Goal: Obtain resource: Download file/media

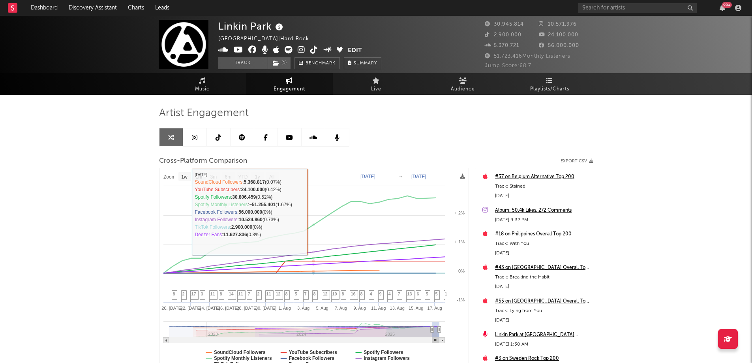
select select "1m"
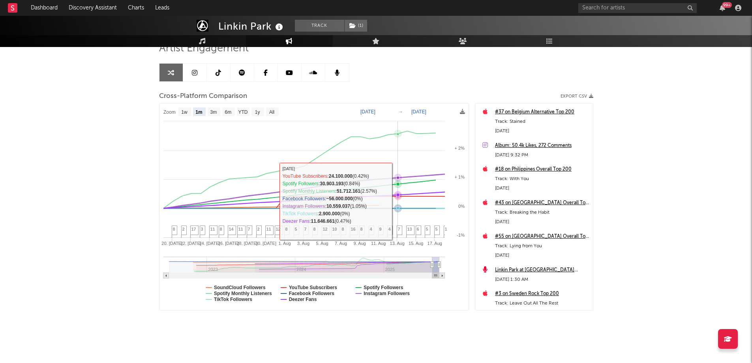
scroll to position [68, 0]
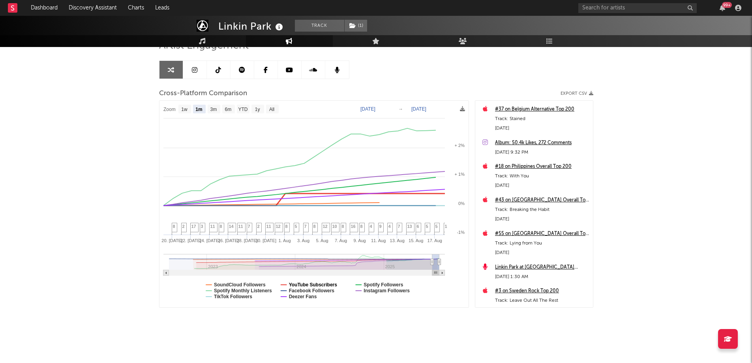
click at [314, 284] on text "YouTube Subscribers" at bounding box center [313, 285] width 49 height 6
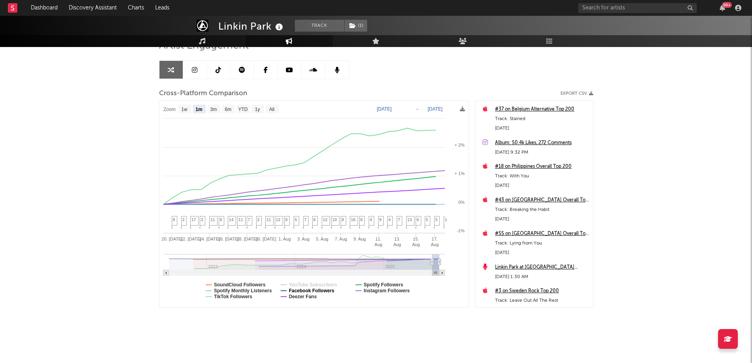
select select "1m"
click at [299, 291] on text "Facebook Followers" at bounding box center [312, 291] width 46 height 6
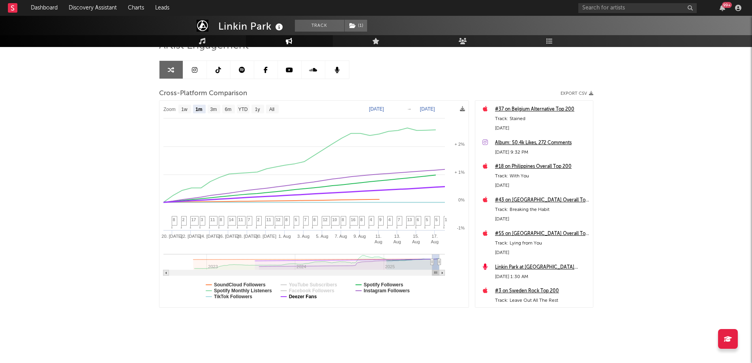
select select "1m"
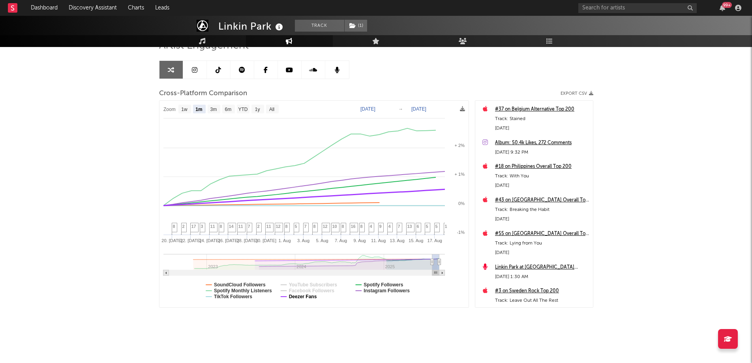
click at [300, 297] on text "Deezer Fans" at bounding box center [303, 297] width 28 height 6
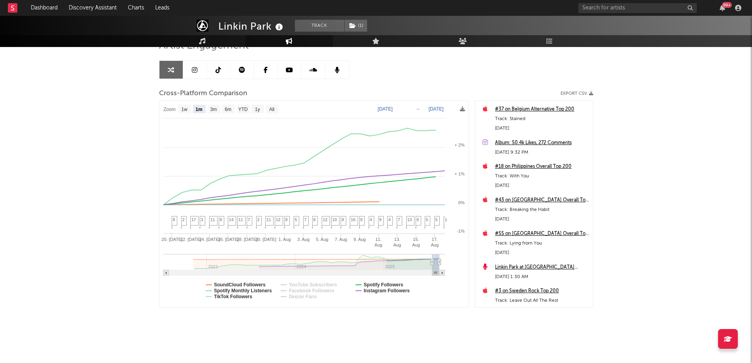
select select "1m"
click at [237, 284] on text "SoundCloud Followers" at bounding box center [240, 285] width 52 height 6
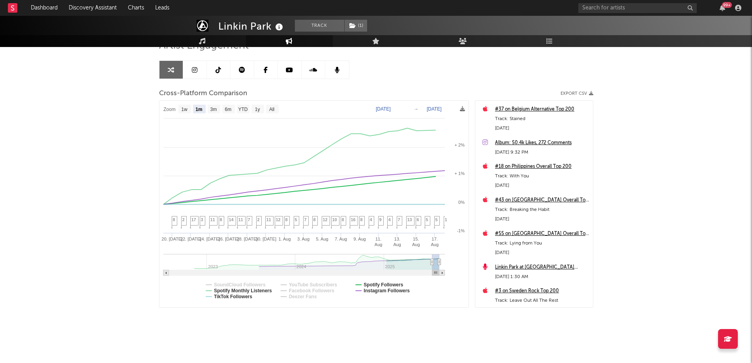
select select "1m"
click at [380, 283] on text "Spotify Followers" at bounding box center [383, 285] width 39 height 6
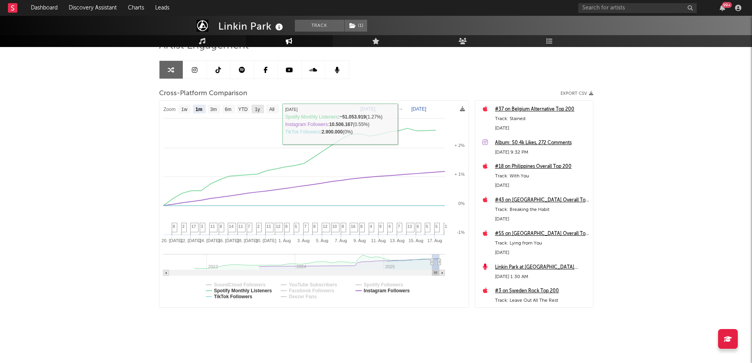
click at [256, 111] on text "1y" at bounding box center [257, 110] width 5 height 6
select select "1y"
type input "[DATE]"
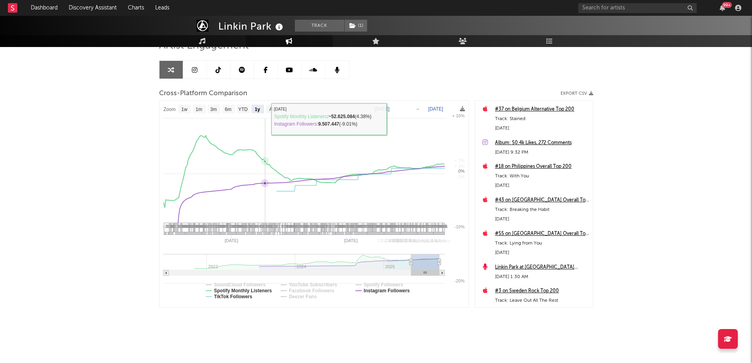
select select "1y"
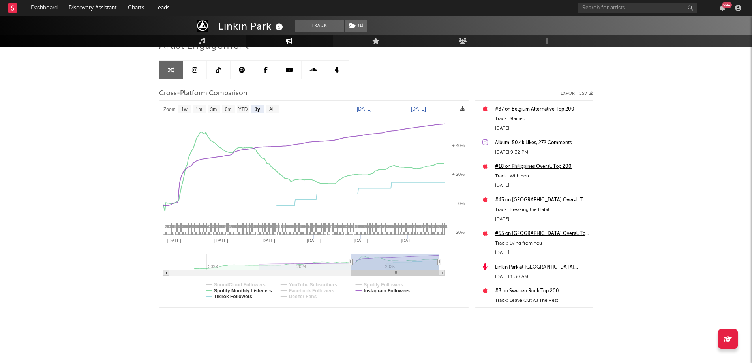
click at [462, 109] on icon at bounding box center [462, 108] width 5 height 5
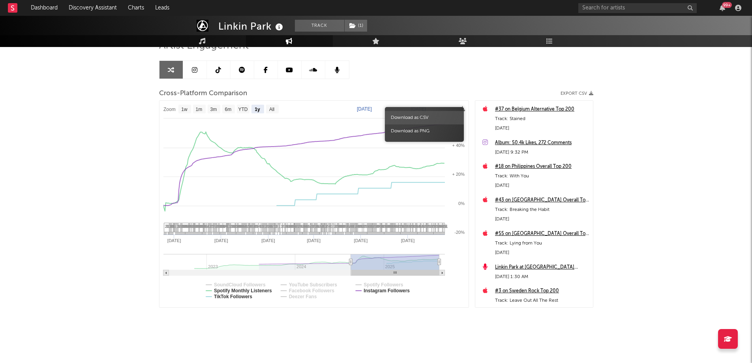
click at [421, 115] on span "Download as CSV" at bounding box center [424, 117] width 79 height 13
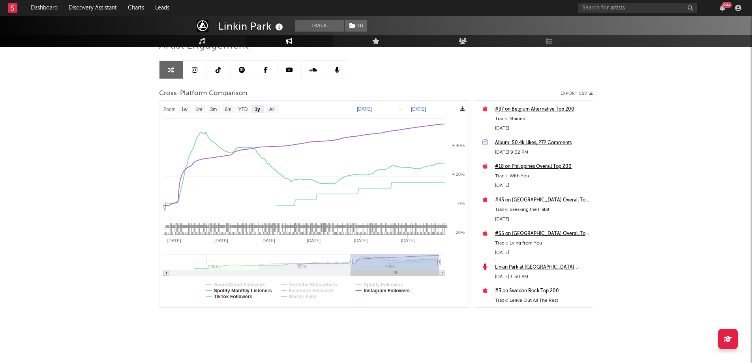
click at [462, 109] on icon at bounding box center [462, 108] width 5 height 5
click at [667, 157] on div "Linkin Park Track ( 1 ) [GEOGRAPHIC_DATA] | Hard Rock Edit Track ( 1 ) Benchmar…" at bounding box center [376, 155] width 752 height 415
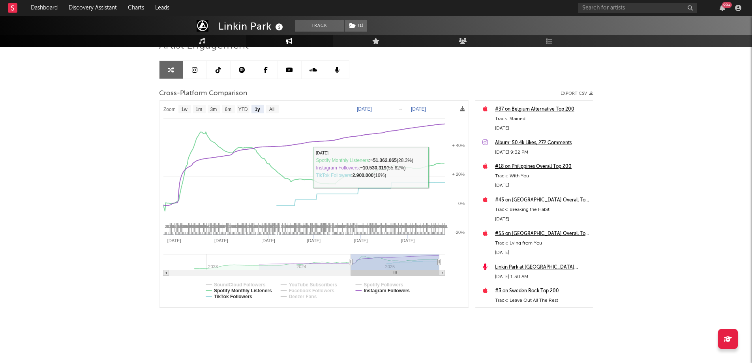
click at [406, 265] on rect at bounding box center [395, 262] width 88 height 16
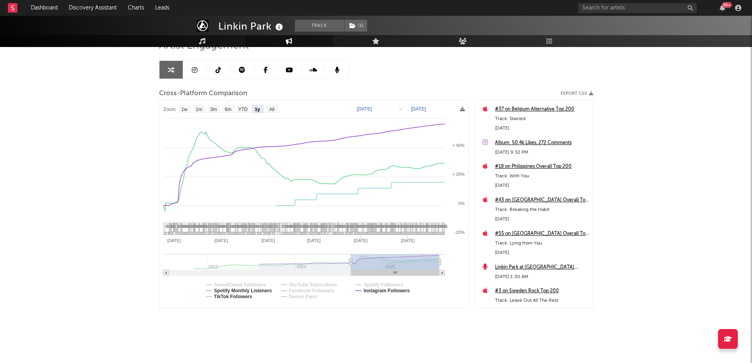
select select "1y"
click at [349, 262] on icon at bounding box center [350, 262] width 3 height 6
click at [475, 316] on div "Artist Engagement Cross-Platform Comparison Export CSV Zoom 1w 1m 3m 6m YTD 1y …" at bounding box center [376, 183] width 434 height 312
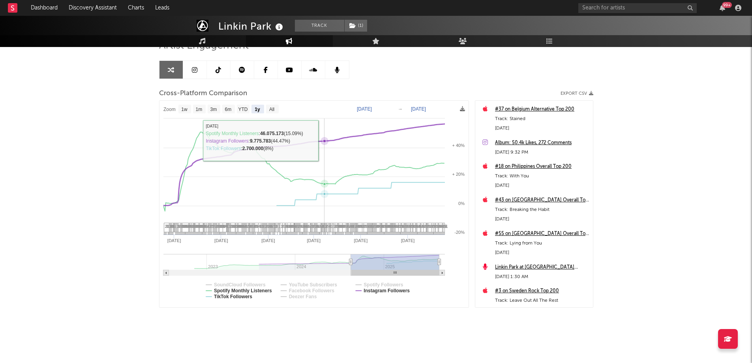
drag, startPoint x: 325, startPoint y: 139, endPoint x: 319, endPoint y: 141, distance: 6.2
click at [319, 141] on g at bounding box center [306, 197] width 287 height 146
click at [322, 141] on icon at bounding box center [321, 140] width 3 height 3
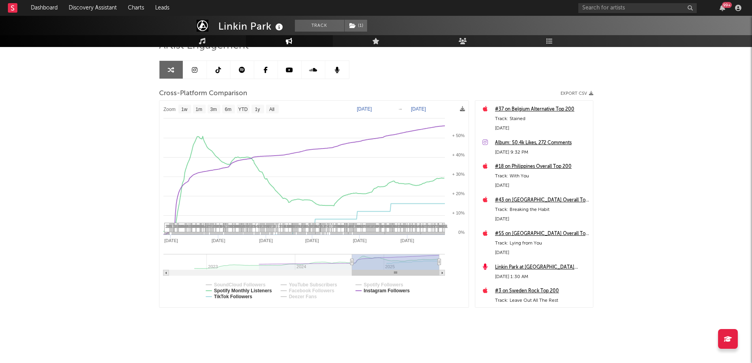
type input "[DATE]"
select select "1w"
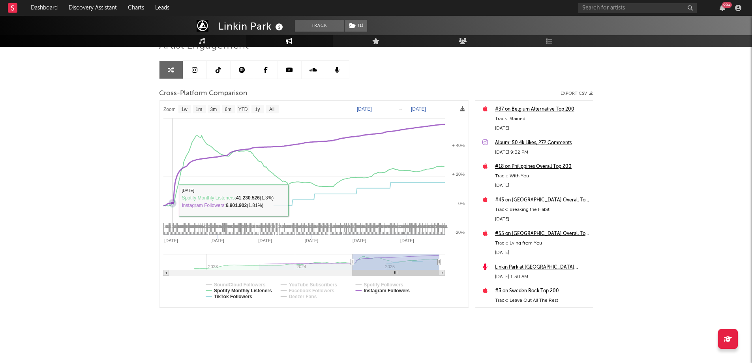
click at [173, 202] on icon at bounding box center [172, 202] width 3 height 3
